Goal: Task Accomplishment & Management: Manage account settings

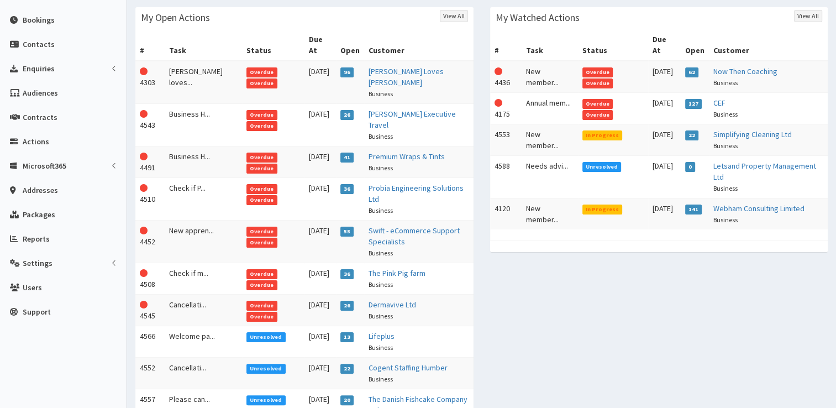
scroll to position [189, 0]
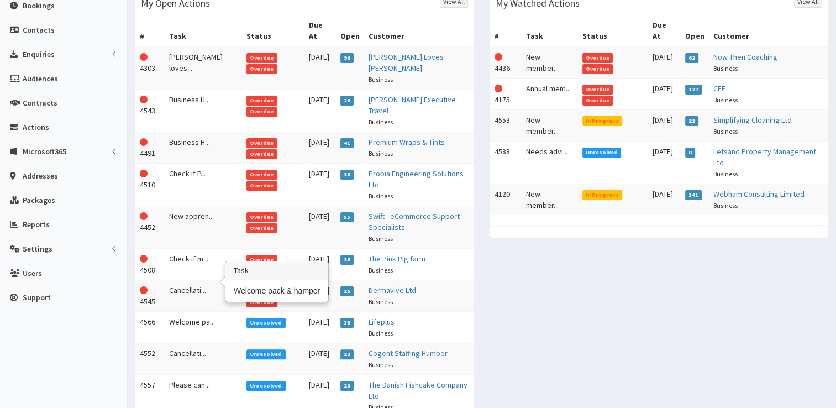
click at [188, 311] on td "Welcome pa..." at bounding box center [203, 326] width 77 height 31
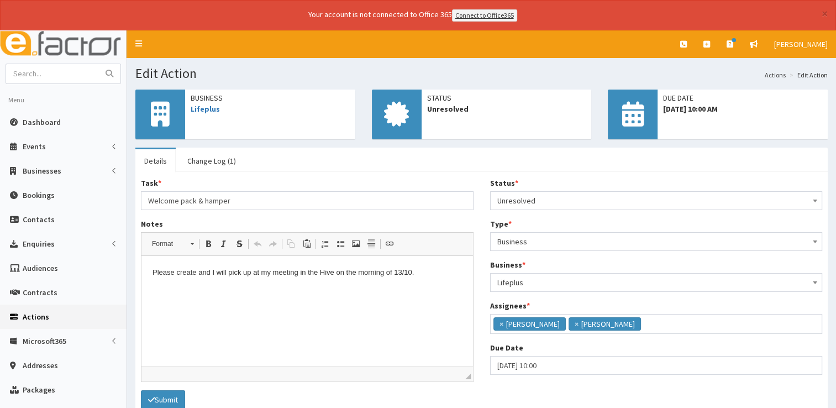
scroll to position [79, 0]
click at [574, 320] on span "×" at bounding box center [576, 323] width 4 height 11
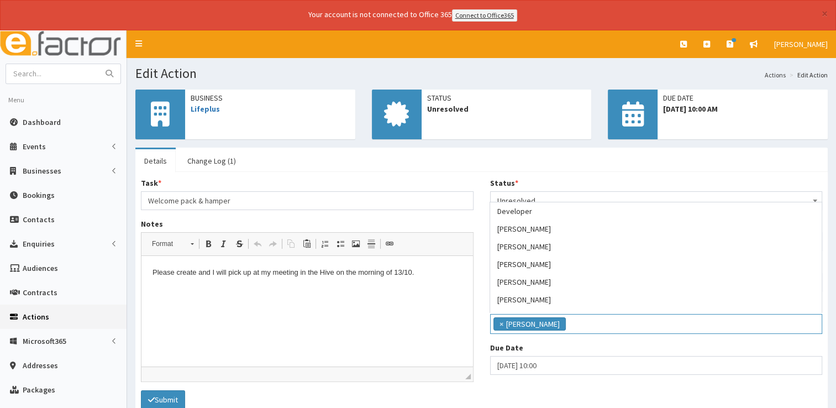
scroll to position [159, 0]
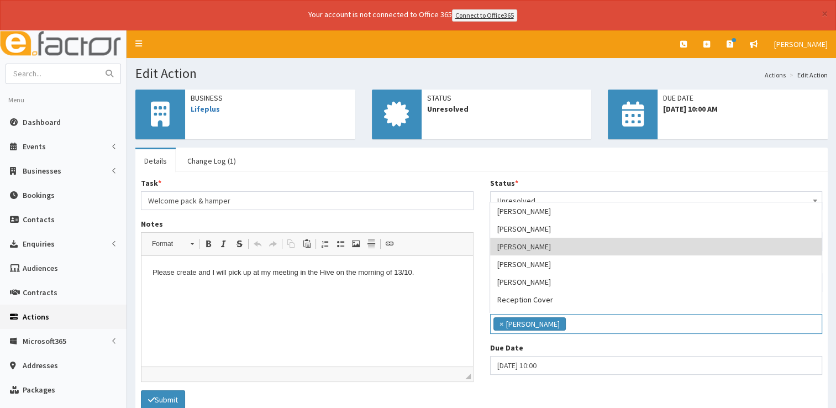
click at [578, 325] on ul "× Laura Bradshaw" at bounding box center [655, 322] width 331 height 16
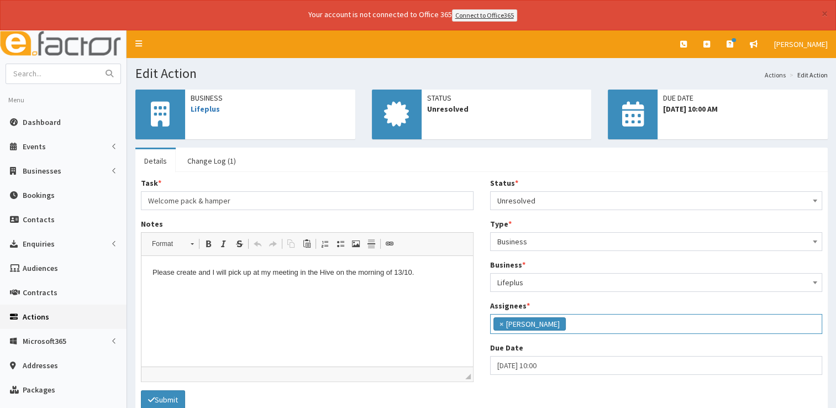
click at [590, 320] on ul "× Laura Bradshaw" at bounding box center [655, 322] width 331 height 16
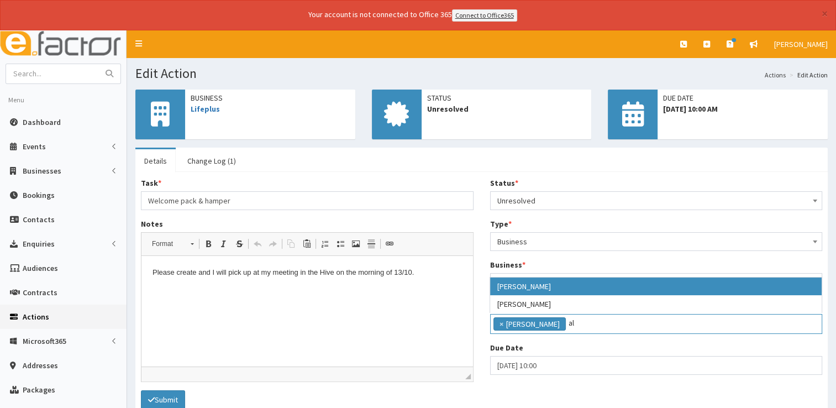
scroll to position [0, 0]
type input "al"
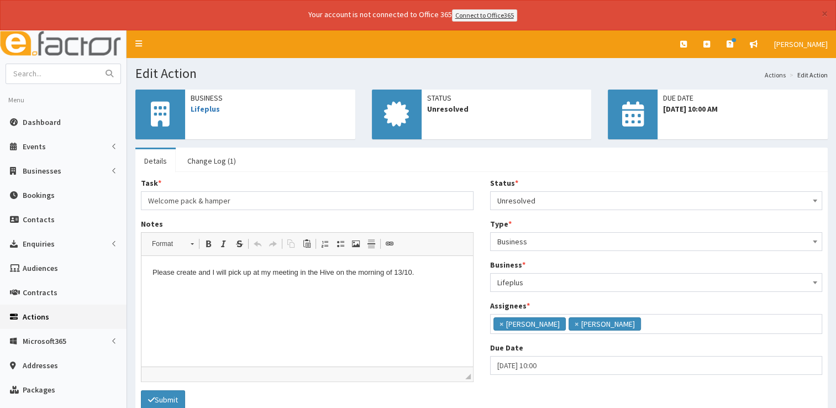
click at [639, 392] on form "Task * Welcome pack & hamper Notes <p>Please create and I will pick up at my me…" at bounding box center [481, 292] width 681 height 231
click at [166, 395] on button "Submit" at bounding box center [163, 399] width 44 height 19
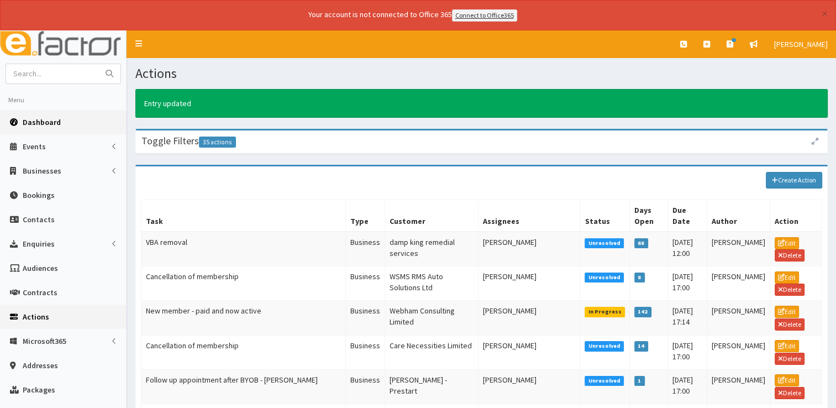
click at [42, 117] on span "Dashboard" at bounding box center [42, 122] width 38 height 10
